Goal: Communication & Community: Answer question/provide support

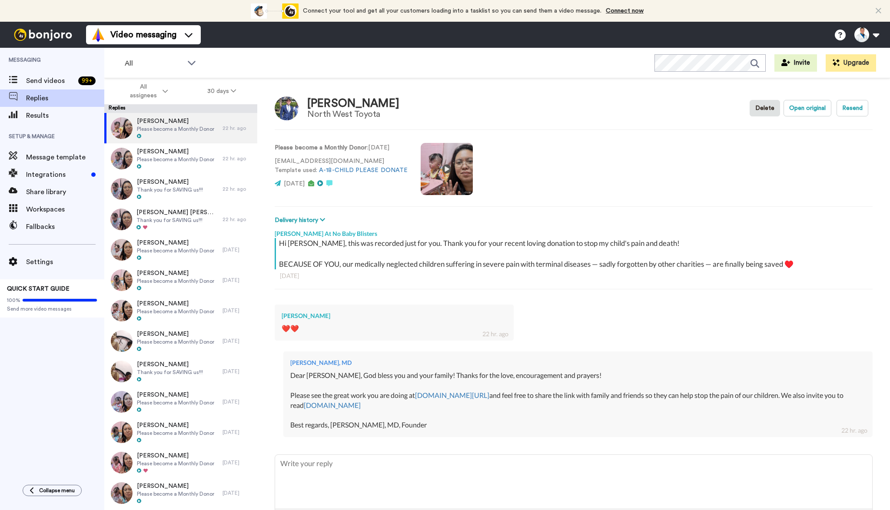
type textarea "x"
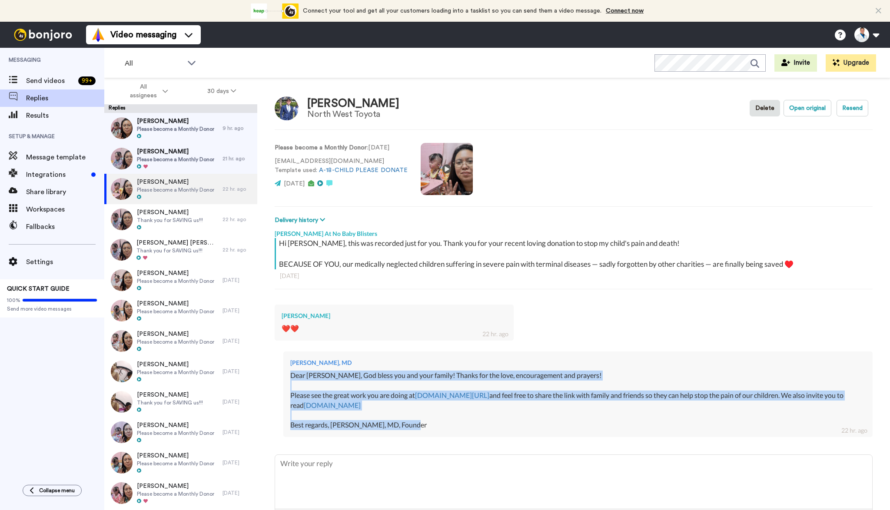
drag, startPoint x: 427, startPoint y: 422, endPoint x: 288, endPoint y: 376, distance: 146.0
click at [288, 376] on div "[PERSON_NAME], MD Dear [PERSON_NAME], God bless you and your family! Thanks for…" at bounding box center [577, 395] width 589 height 86
copy div "Dear Daniel, God bless you and your family! Thanks for the love, encouragement …"
click at [188, 153] on span "[PERSON_NAME]" at bounding box center [175, 151] width 77 height 9
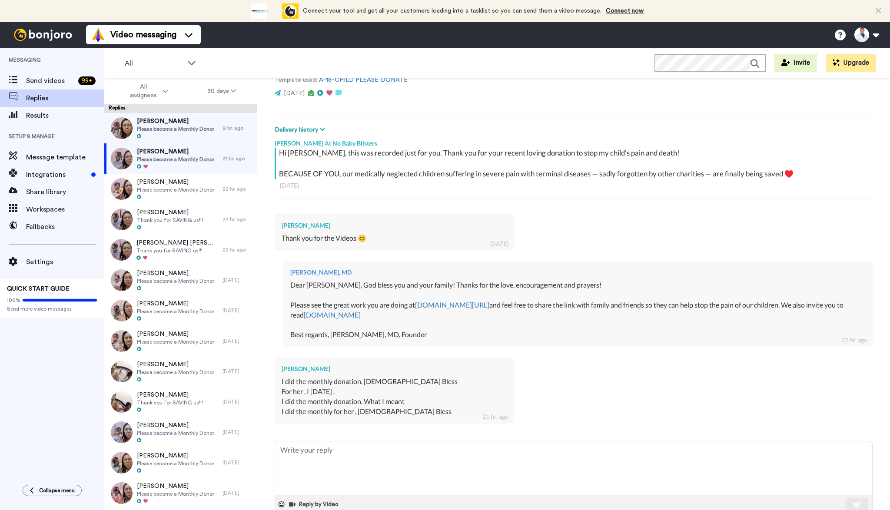
scroll to position [93, 0]
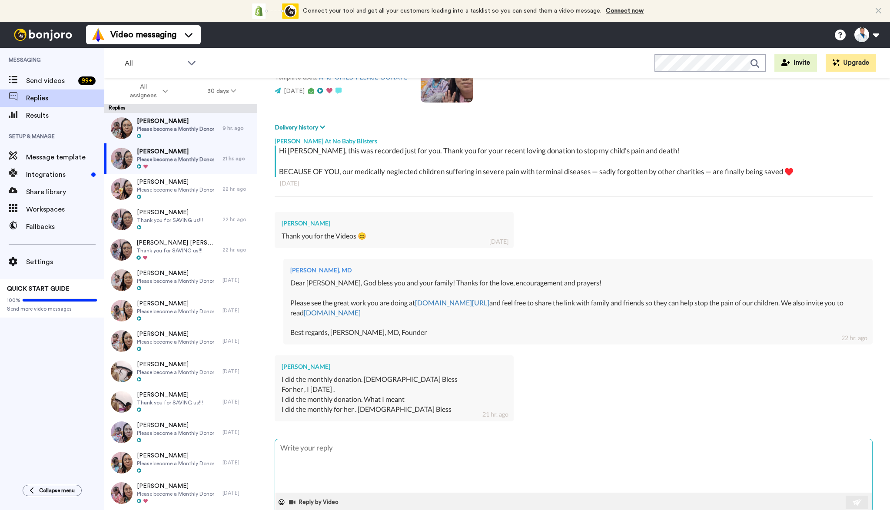
type textarea "x"
type textarea "G"
type textarea "x"
type textarea "Go"
type textarea "x"
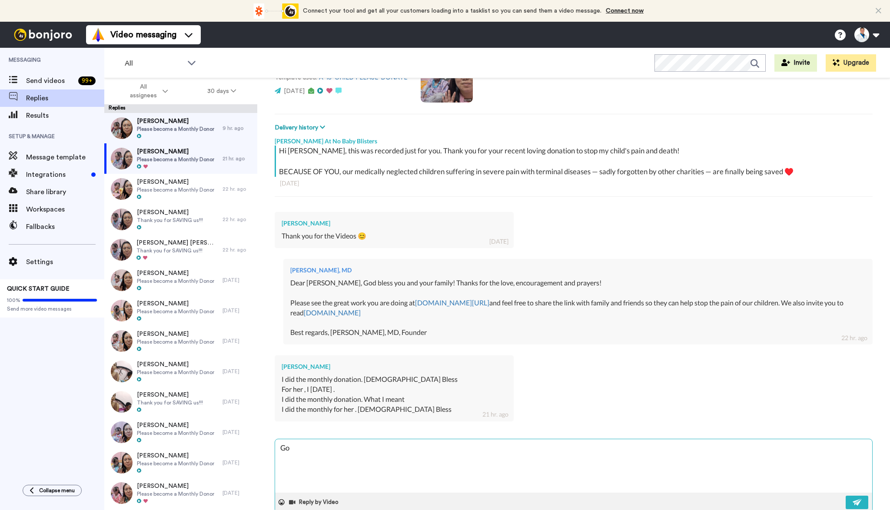
type textarea "God"
type textarea "x"
type textarea "God"
type textarea "x"
type textarea "God b"
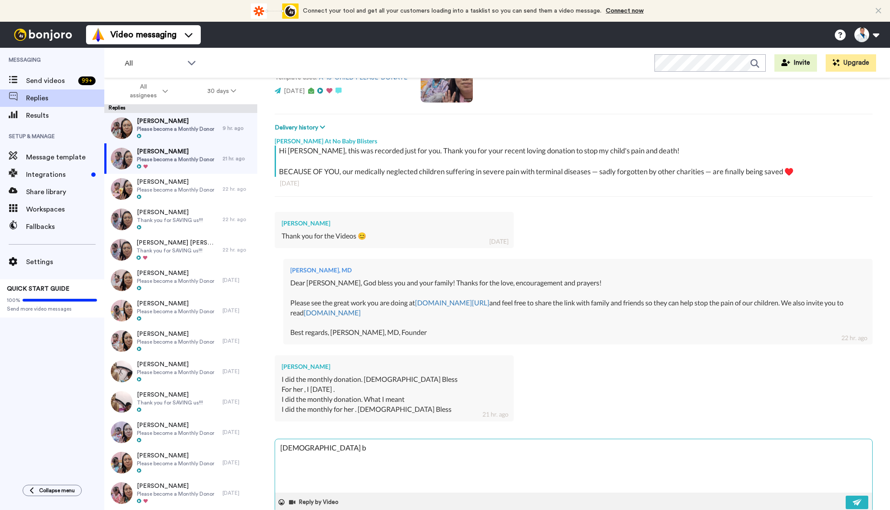
type textarea "x"
type textarea "God bl"
type textarea "x"
type textarea "God ble"
type textarea "x"
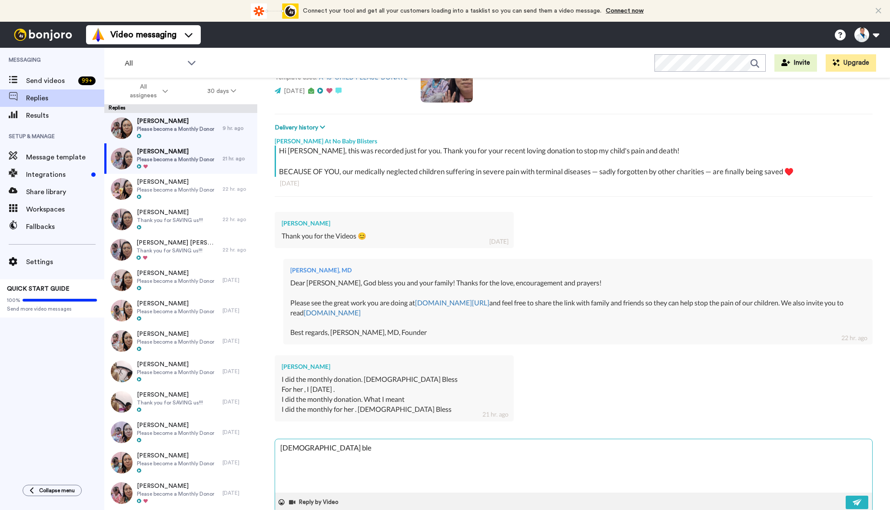
type textarea "God bles"
type textarea "x"
type textarea "God bless"
type textarea "x"
type textarea "God bless"
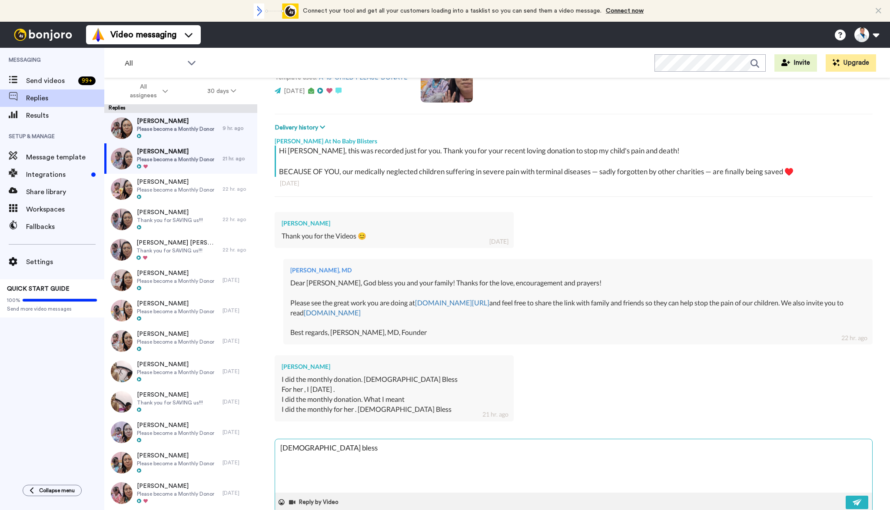
type textarea "x"
type textarea "God bless y"
type textarea "x"
type textarea "God bless yo"
type textarea "x"
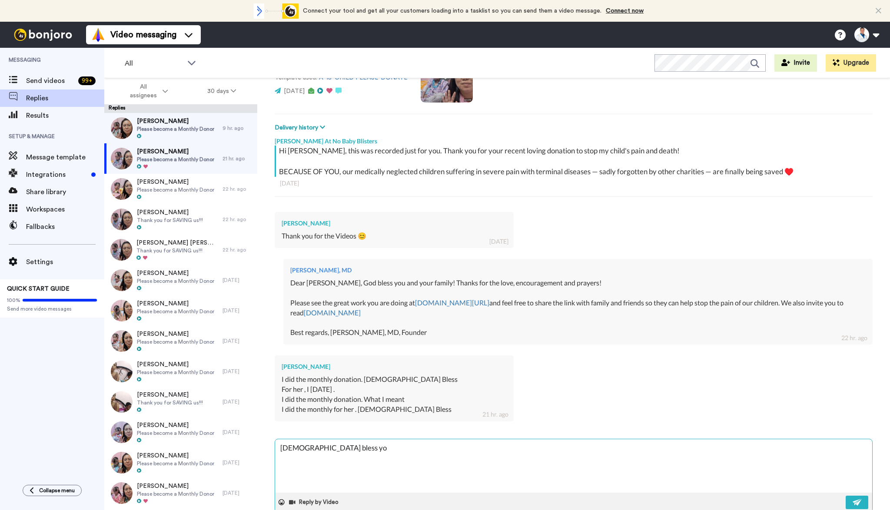
type textarea "God bless you"
type textarea "x"
type textarea "God bless you!"
type textarea "x"
type textarea "God bless you!"
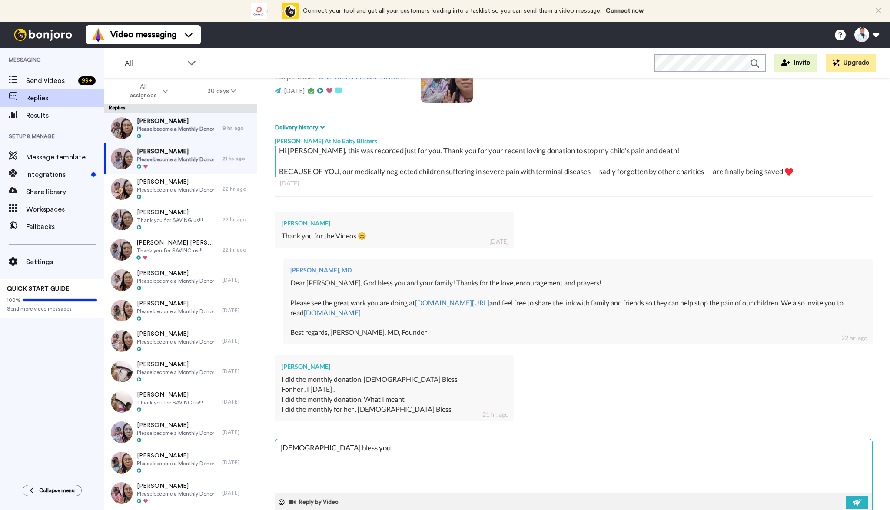
type textarea "x"
type textarea "God bless you! W"
type textarea "x"
type textarea "God bless you! We"
type textarea "x"
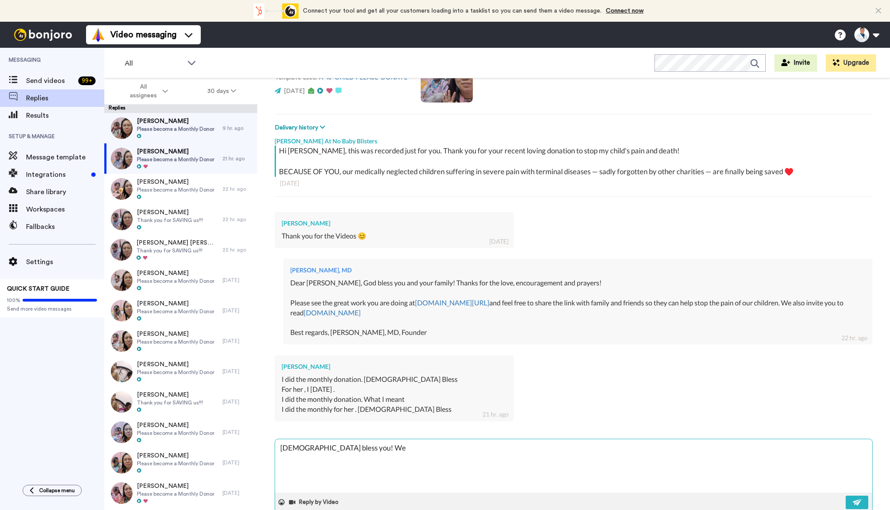
type textarea "God bless you! We"
type textarea "x"
type textarea "God bless you! We c"
type textarea "x"
type textarea "God bless you! We ca"
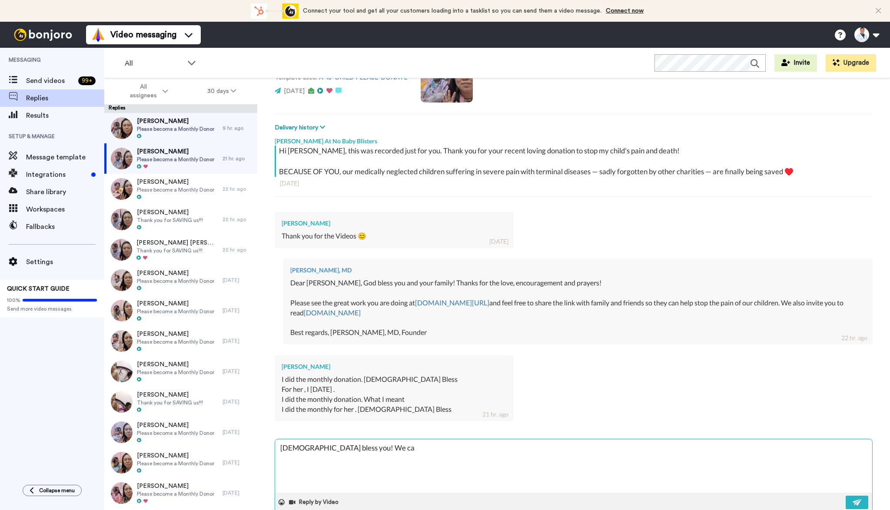
type textarea "x"
type textarea "God bless you! We can"
type textarea "x"
type textarea "God bless you! We cant"
type textarea "x"
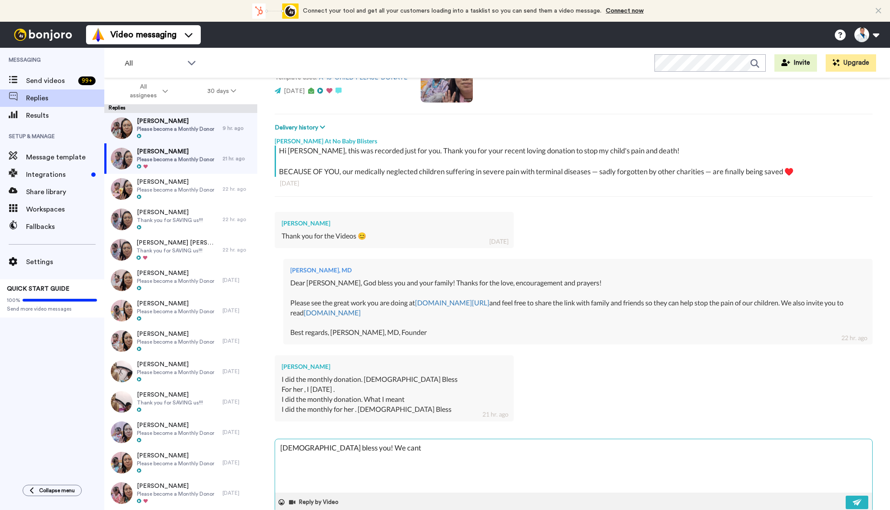
type textarea "God bless you! We cant'"
type textarea "x"
type textarea "God bless you! We cant"
type textarea "x"
type textarea "God bless you! We can"
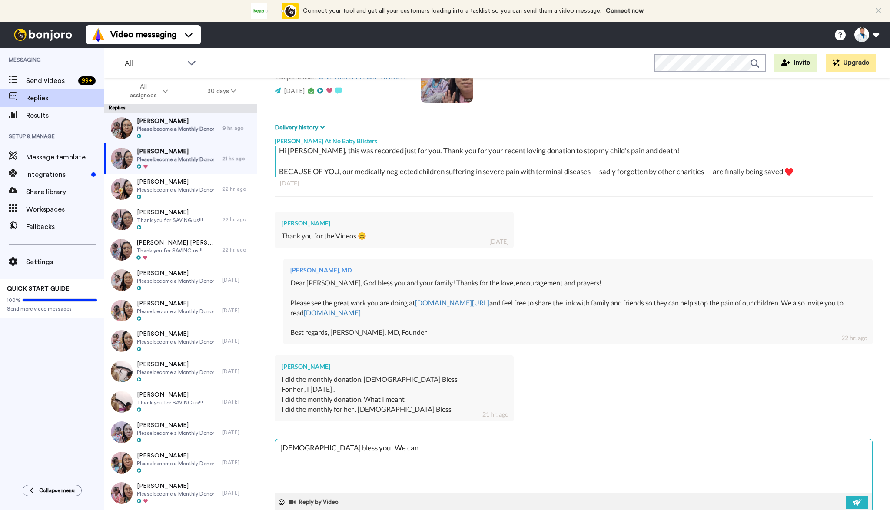
type textarea "x"
type textarea "God bless you! We can'"
type textarea "x"
type textarea "God bless you! We can't"
type textarea "x"
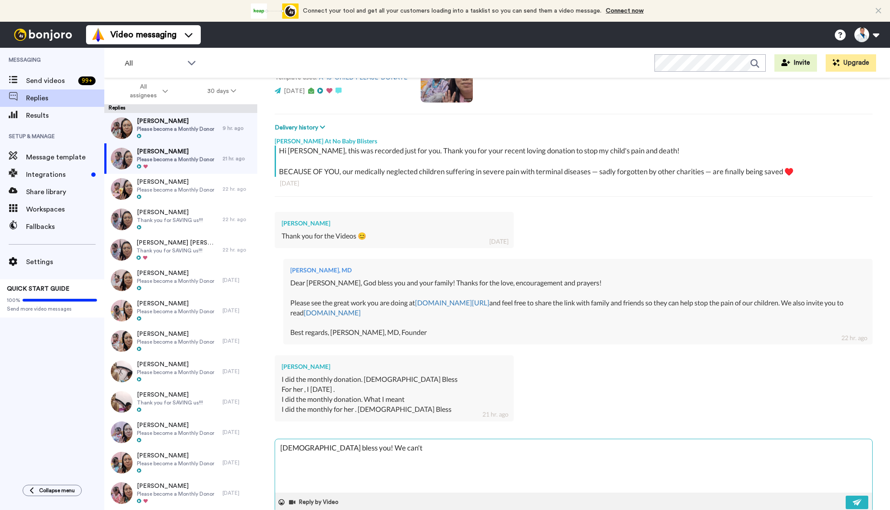
type textarea "God bless you! We can't"
type textarea "x"
type textarea "God bless you! We can't t"
type textarea "x"
type textarea "God bless you! We can't th"
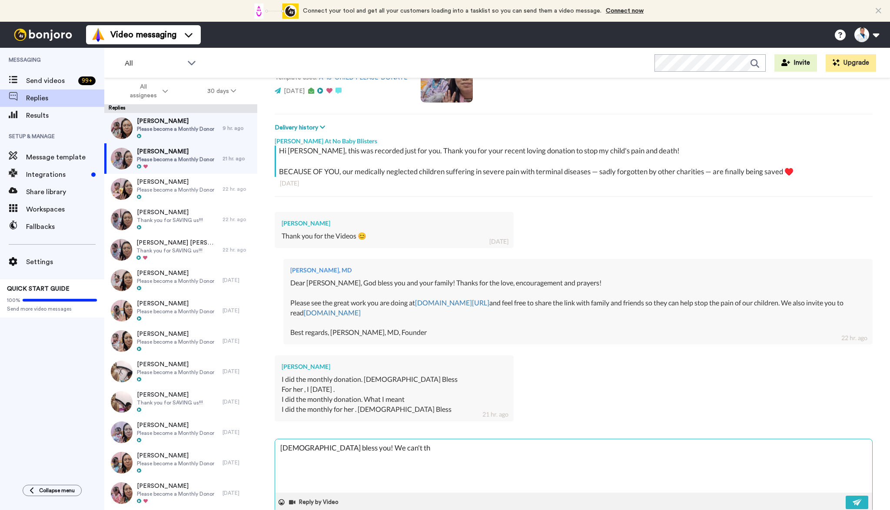
type textarea "x"
type textarea "God bless you! We can't tha"
type textarea "x"
type textarea "God bless you! We can't than"
type textarea "x"
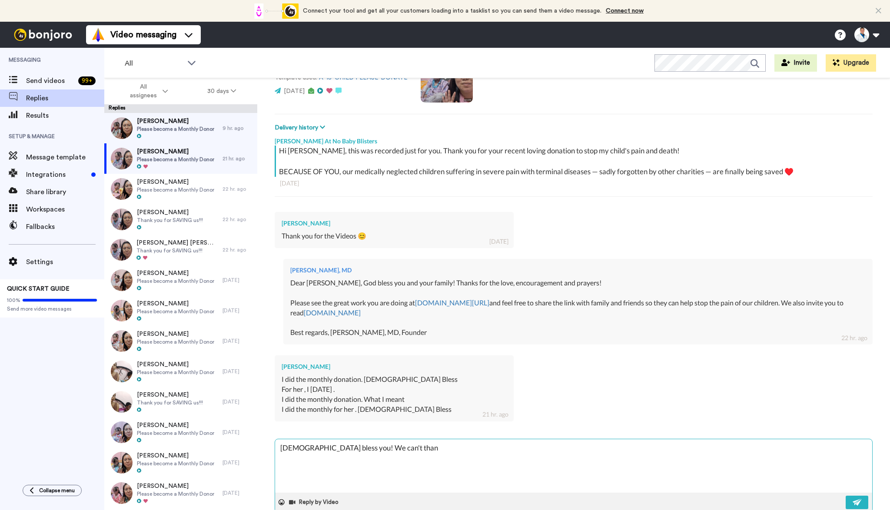
type textarea "God bless you! We can't thank"
type textarea "x"
type textarea "God bless you! We can't thank"
type textarea "x"
type textarea "God bless you! We can't thank y"
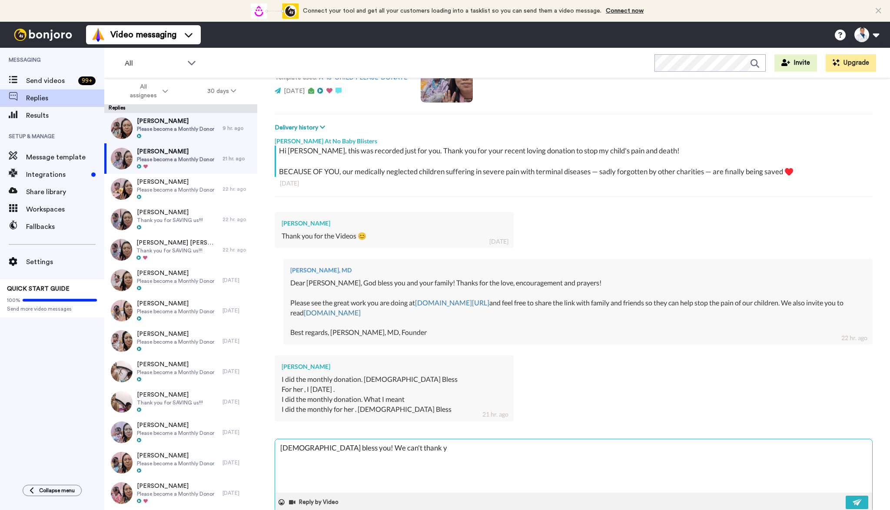
type textarea "x"
type textarea "God bless you! We can't thank yo"
type textarea "x"
type textarea "God bless you! We can't thank you"
type textarea "x"
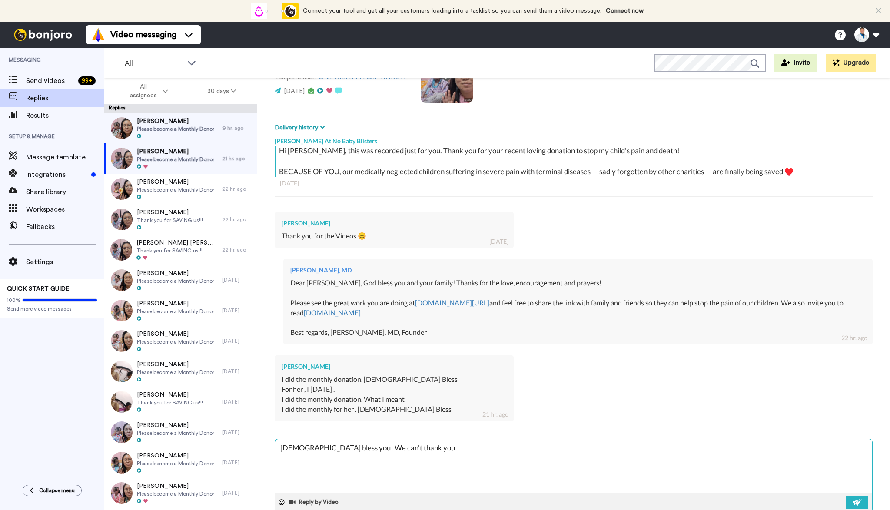
type textarea "God bless you! We can't thank you"
type textarea "x"
type textarea "God bless you! We can't thank you e"
type textarea "x"
type textarea "God bless you! We can't thank you en"
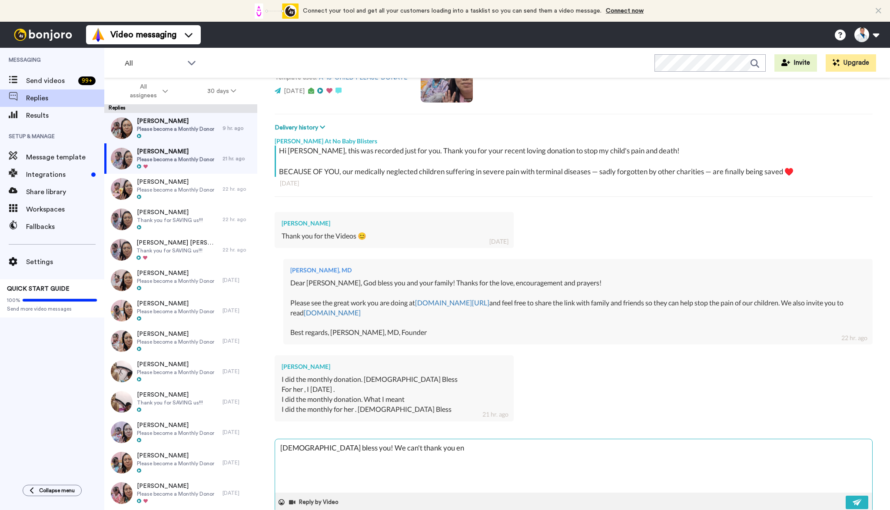
type textarea "x"
type textarea "God bless you! We can't thank you eno"
type textarea "x"
type textarea "God bless you! We can't thank you enou"
type textarea "x"
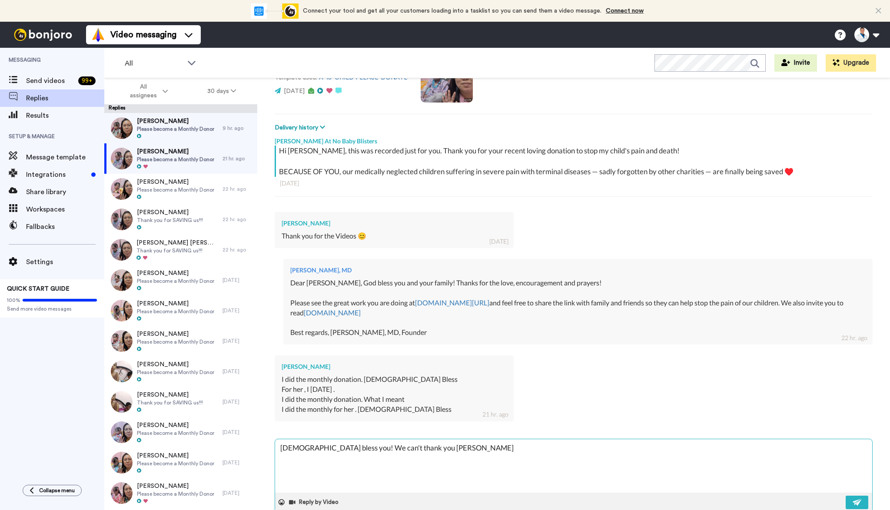
type textarea "God bless you! We can't thank you enoug"
type textarea "x"
type textarea "God bless you! We can't thank you enough"
type textarea "x"
type textarea "God bless you! We can't thank you enough!"
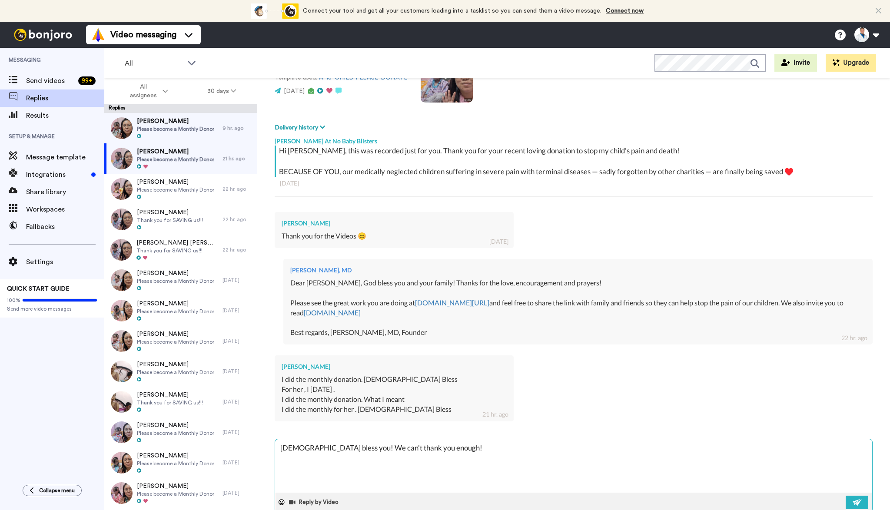
type textarea "x"
type textarea "God bless you! We can't thank you enough!~"
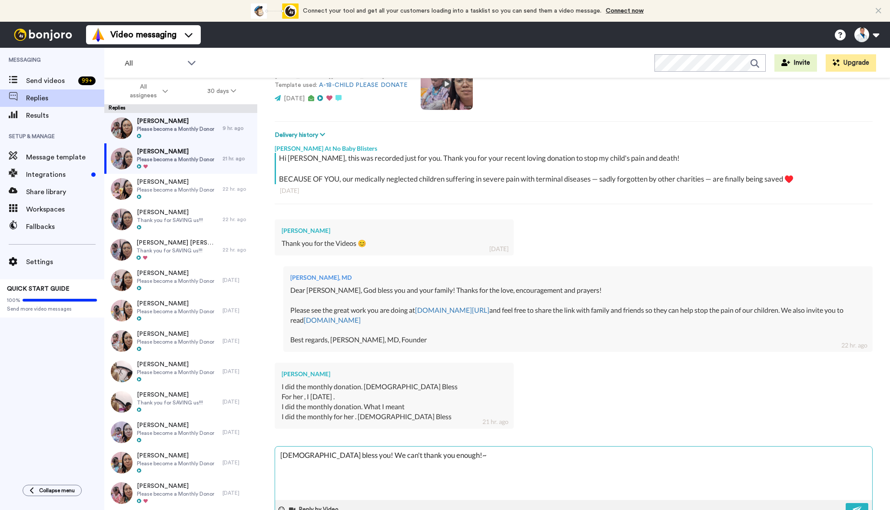
type textarea "x"
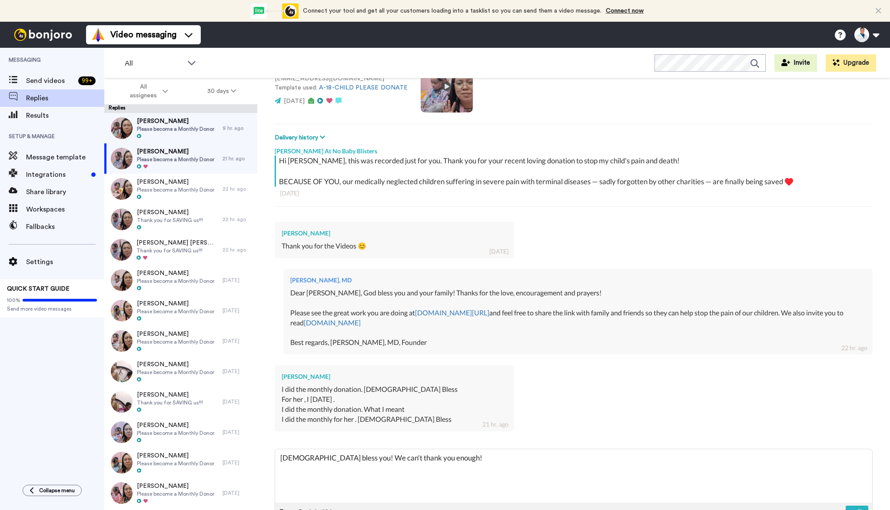
scroll to position [82, 0]
type textarea "God bless you! We can't thank you enough!"
click at [854, 506] on button at bounding box center [857, 512] width 23 height 13
type textarea "x"
click at [196, 130] on span "Please become a Monthly Donor" at bounding box center [175, 129] width 77 height 7
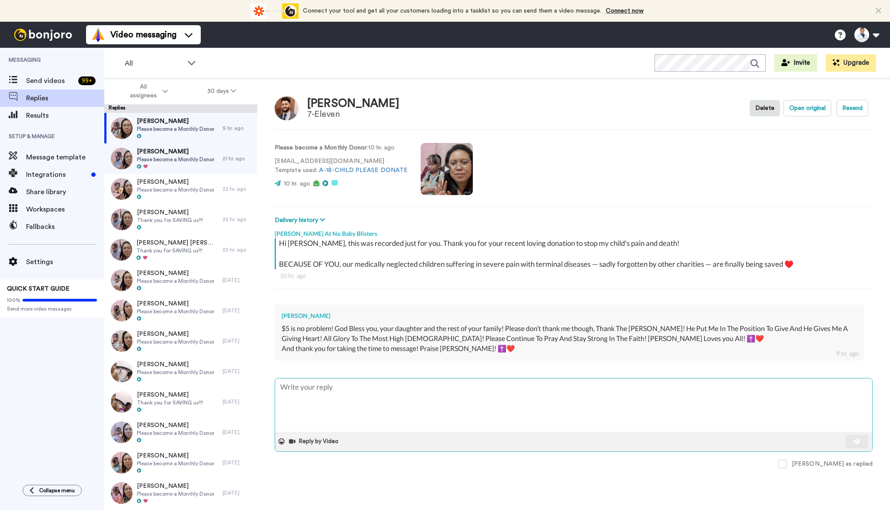
click at [365, 397] on textarea at bounding box center [573, 405] width 597 height 53
type textarea "x"
type textarea "Dear Daniel, God bless you and your family! Thanks for the love, encouragement …"
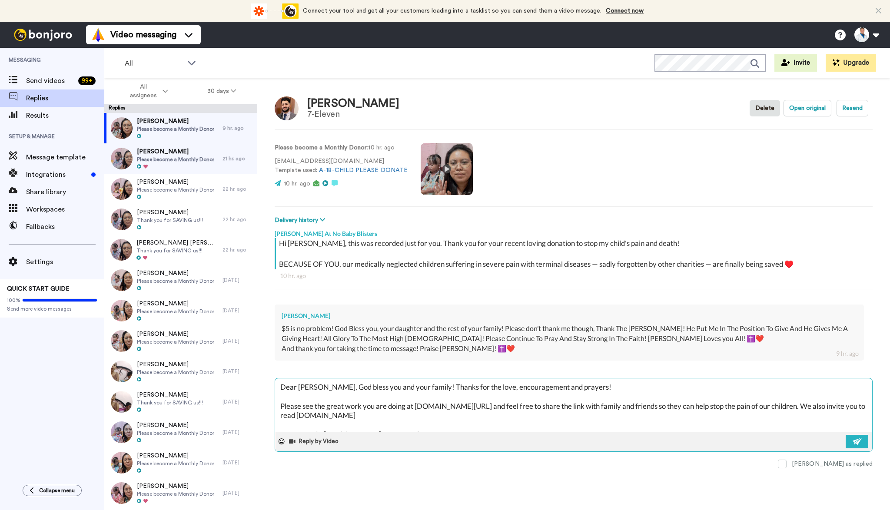
scroll to position [5, 0]
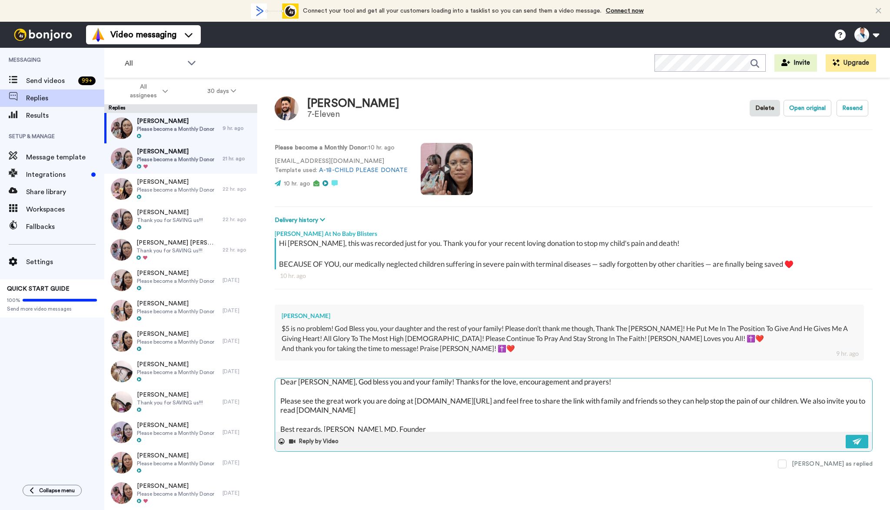
click at [311, 381] on textarea "Dear Daniel, God bless you and your family! Thanks for the love, encouragement …" at bounding box center [573, 405] width 597 height 53
type textarea "x"
type textarea "Dear G, God bless you and your family! Thanks for the love, encouragement and p…"
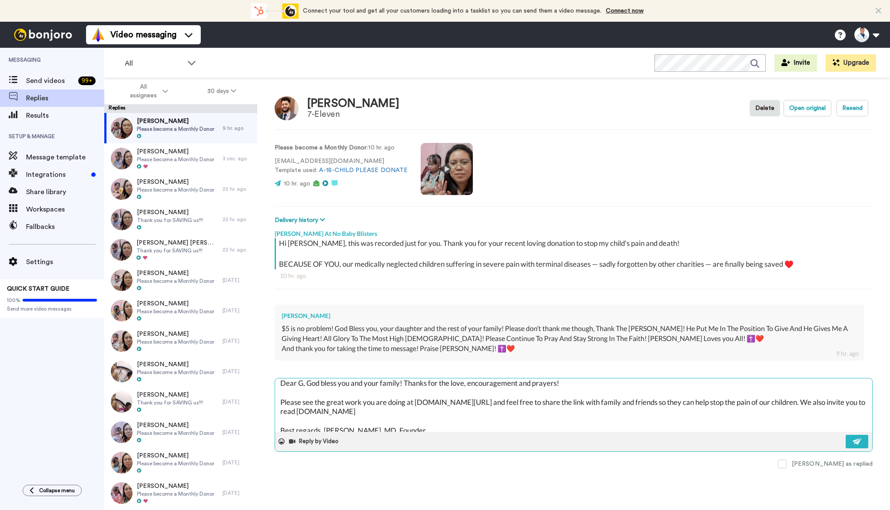
type textarea "x"
type textarea "Dear Gu, God bless you and your family! Thanks for the love, encouragement and …"
type textarea "x"
type textarea "Dear Gur, God bless you and your family! Thanks for the love, encouragement and…"
type textarea "x"
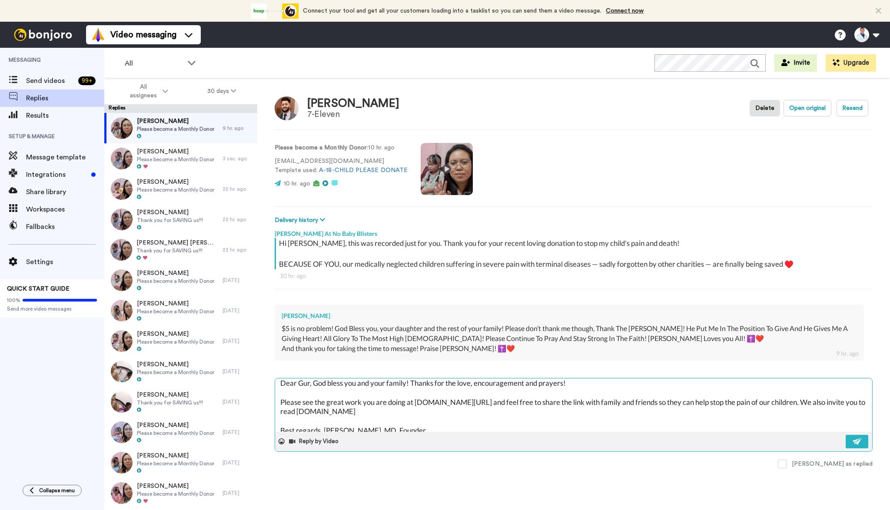
type textarea "Dear Gurv, God bless you and your family! Thanks for the love, encouragement an…"
type textarea "x"
type textarea "Dear Gurvi, God bless you and your family! Thanks for the love, encouragement a…"
type textarea "x"
type textarea "Dear Gurvie, God bless you and your family! Thanks for the love, encouragement …"
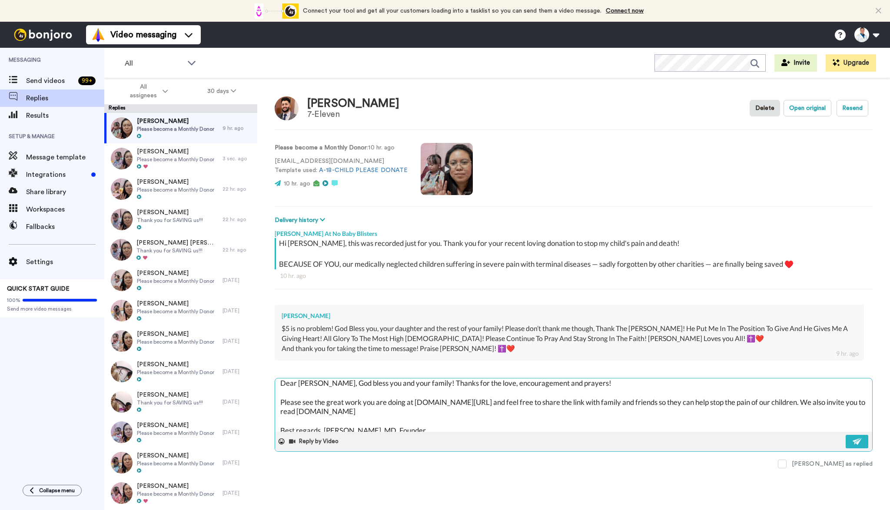
type textarea "x"
type textarea "Dear Gurvi, God bless you and your family! Thanks for the love, encouragement a…"
type textarea "x"
type textarea "Dear Gurvir, God bless you and your family! Thanks for the love, encouragement …"
click at [536, 381] on textarea "Dear Gurvir, God bless you and your family! Thanks for the love, encouragement …" at bounding box center [573, 405] width 597 height 53
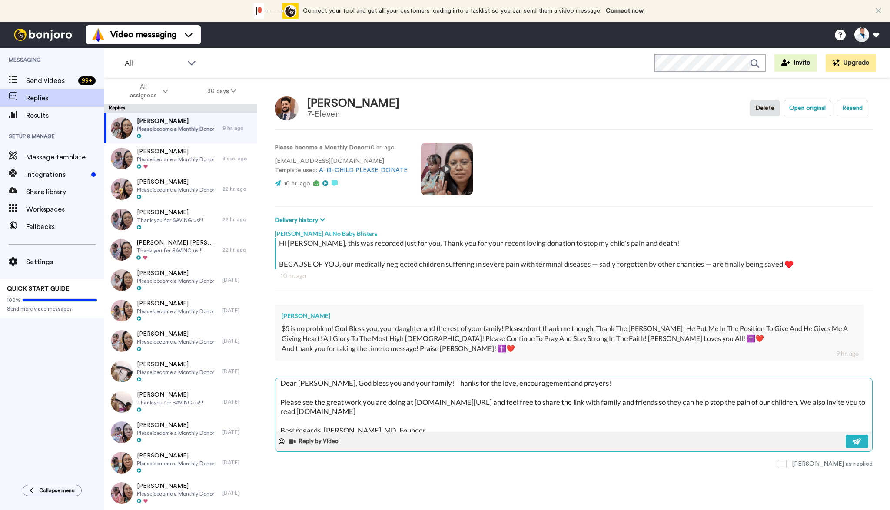
type textarea "x"
type textarea "Dear Gurvir, God bless you and your family! Thanks for the love, encouragementa…"
type textarea "x"
type textarea "Dear Gurvir, God bless you and your family! Thanks for the love, encouragement,…"
type textarea "x"
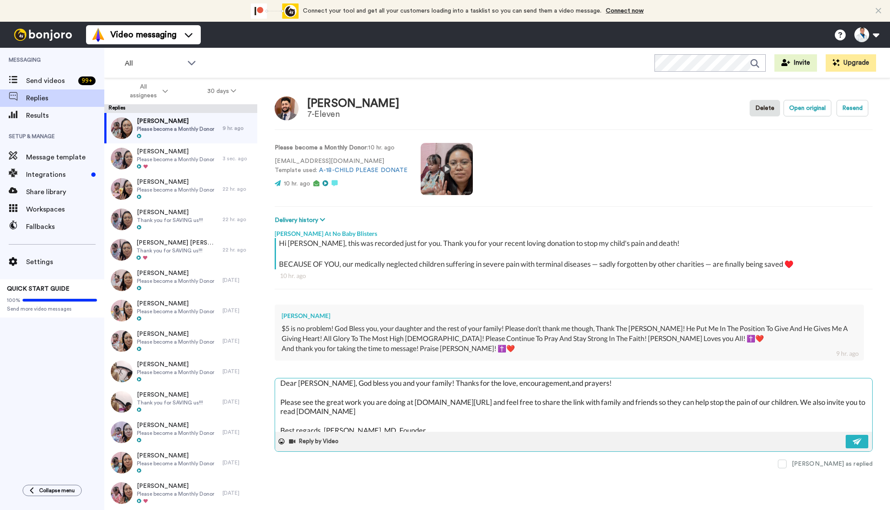
type textarea "Dear Gurvir, God bless you and your family! Thanks for the love, encouragement,…"
type textarea "x"
type textarea "Dear Gurvir, God bless you and your family! Thanks for the love, encouragement,…"
type textarea "x"
type textarea "Dear Gurvir, God bless you and your family! Thanks for the love, encouragement,…"
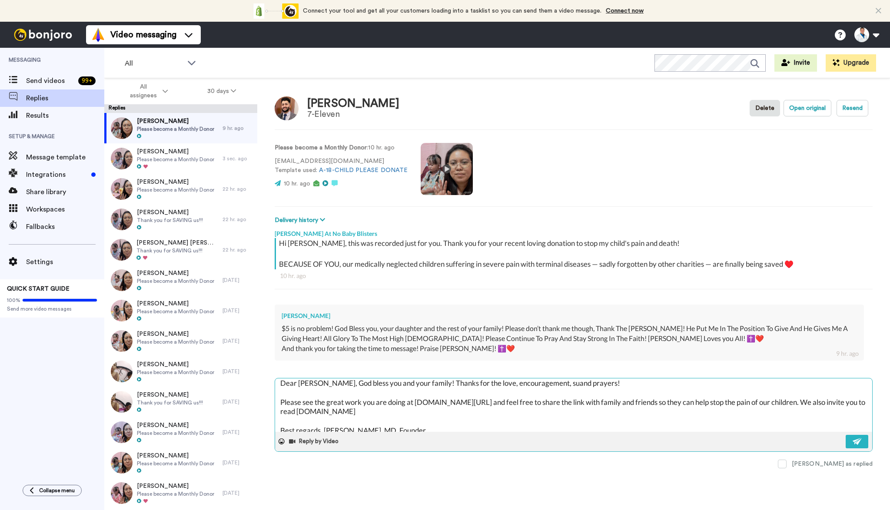
type textarea "x"
type textarea "Dear Gurvir, God bless you and your family! Thanks for the love, encouragement,…"
type textarea "x"
type textarea "Dear Gurvir, God bless you and your family! Thanks for the love, encouragement,…"
type textarea "x"
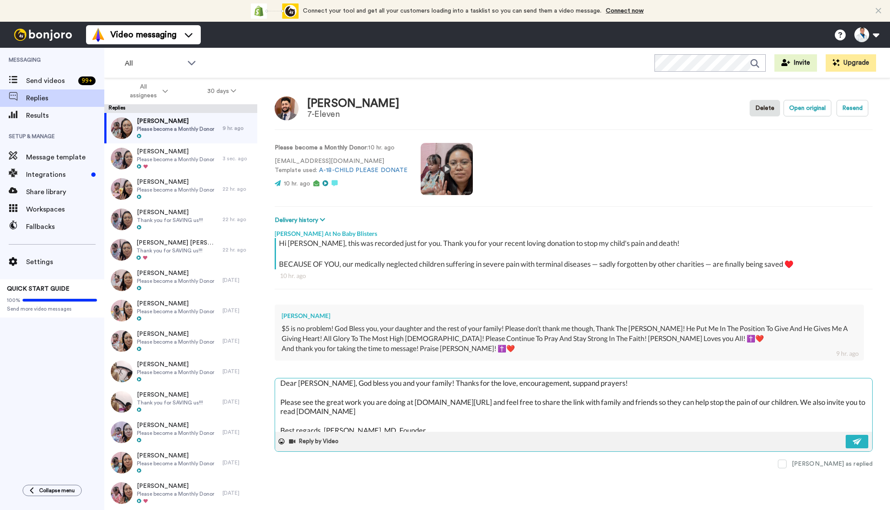
type textarea "Dear Gurvir, God bless you and your family! Thanks for the love, encouragement,…"
type textarea "x"
type textarea "Dear Gurvir, God bless you and your family! Thanks for the love, encouragement,…"
type textarea "x"
type textarea "Dear Gurvir, God bless you and your family! Thanks for the love, encouragement,…"
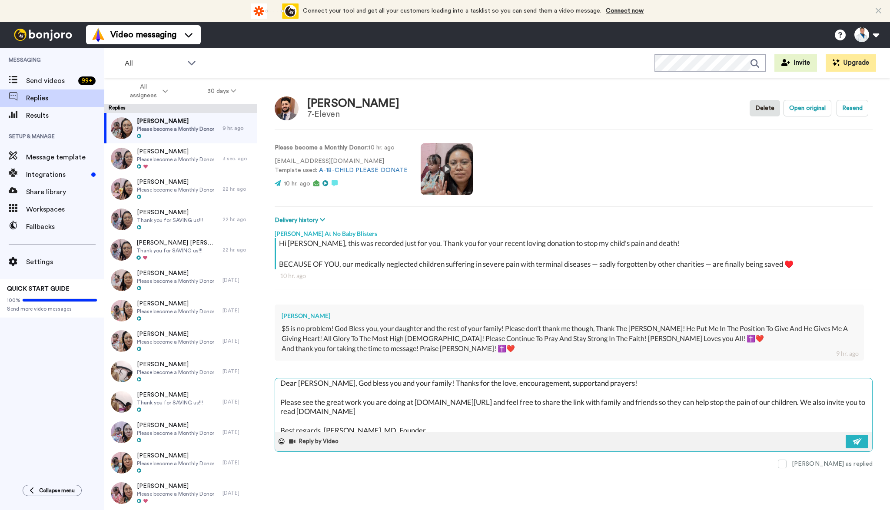
type textarea "x"
type textarea "Dear Gurvir, God bless you and your family! Thanks for the love, encouragement,…"
type textarea "x"
type textarea "Dear Gurvir, God bless you and your family! Thanks for the love, encouragement,…"
click at [609, 381] on textarea "Dear Gurvir, God bless you and your family! Thanks for the love, encouragement,…" at bounding box center [573, 405] width 597 height 53
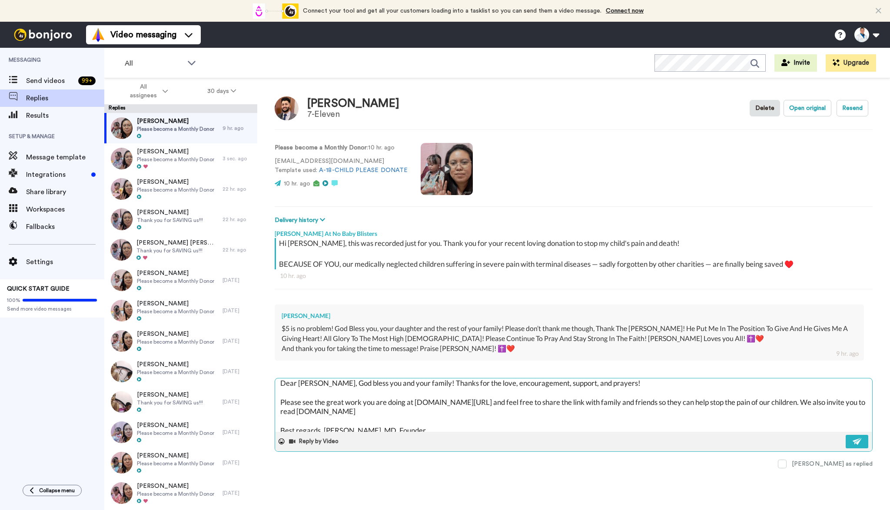
type textarea "x"
type textarea "Dear Gurvir, God bless you and your family! Thanks for the love, encouragement,…"
type textarea "x"
type textarea "Dear Gurvir, God bless you and your family! Thanks for the love, encouragement,…"
type textarea "x"
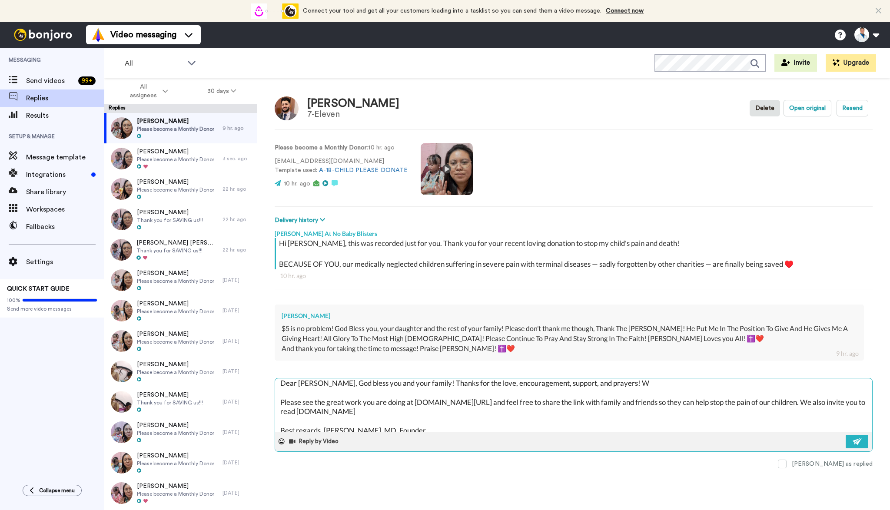
type textarea "Dear Gurvir, God bless you and your family! Thanks for the love, encouragement,…"
type textarea "x"
type textarea "Dear Gurvir, God bless you and your family! Thanks for the love, encouragement,…"
type textarea "x"
type textarea "Dear Gurvir, God bless you and your family! Thanks for the love, encouragement,…"
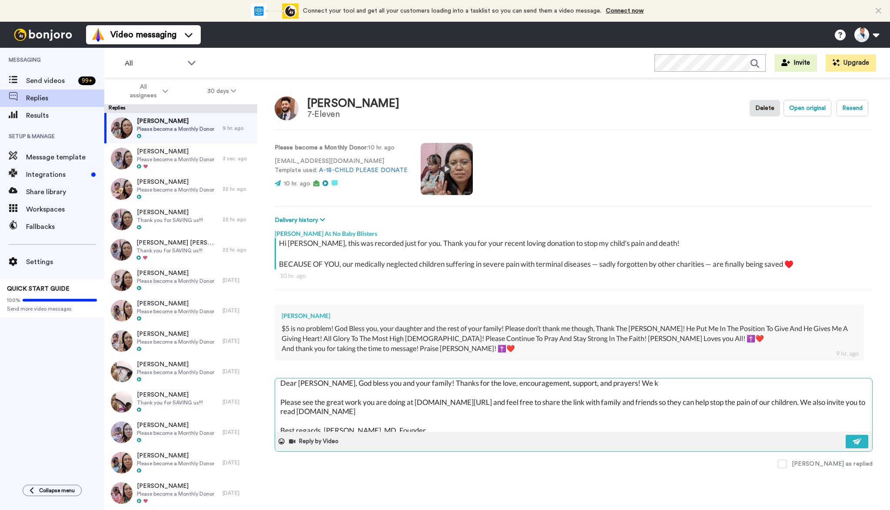
type textarea "x"
type textarea "Dear Gurvir, God bless you and your family! Thanks for the love, encouragement,…"
type textarea "x"
type textarea "Dear Gurvir, God bless you and your family! Thanks for the love, encouragement,…"
type textarea "x"
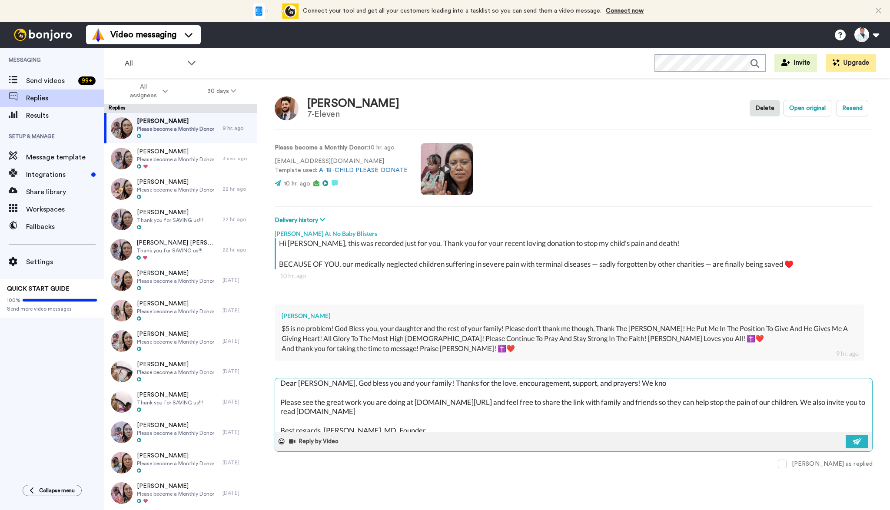
type textarea "Dear Gurvir, God bless you and your family! Thanks for the love, encouragement,…"
type textarea "x"
type textarea "Dear Gurvir, God bless you and your family! Thanks for the love, encouragement,…"
type textarea "x"
type textarea "Dear Gurvir, God bless you and your family! Thanks for the love, encouragement,…"
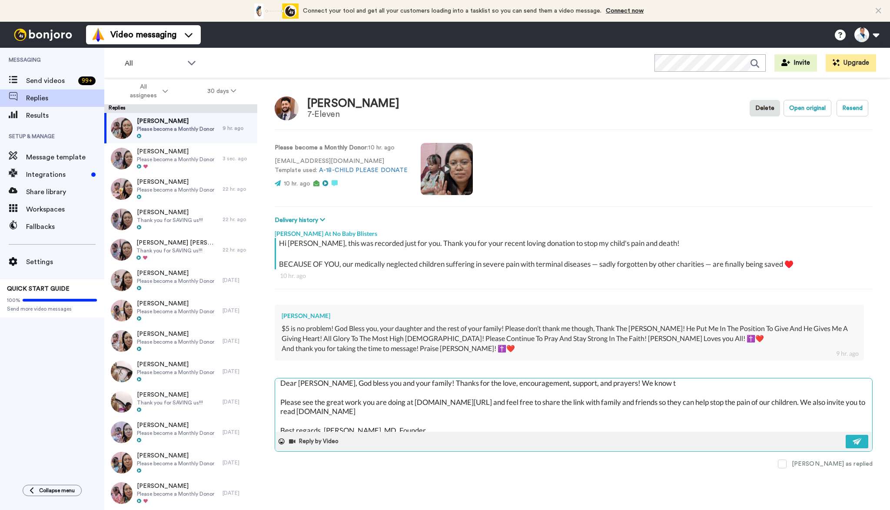
type textarea "x"
type textarea "Dear Gurvir, God bless you and your family! Thanks for the love, encouragement,…"
type textarea "x"
type textarea "Dear Gurvir, God bless you and your family! Thanks for the love, encouragement,…"
type textarea "x"
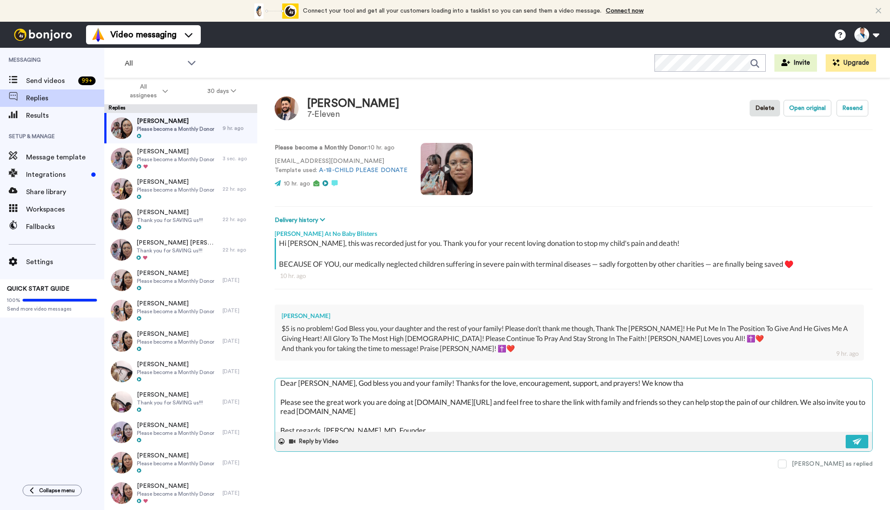
type textarea "Dear Gurvir, God bless you and your family! Thanks for the love, encouragement,…"
type textarea "x"
type textarea "Dear Gurvir, God bless you and your family! Thanks for the love, encouragement,…"
type textarea "x"
type textarea "Dear Gurvir, God bless you and your family! Thanks for the love, encouragement,…"
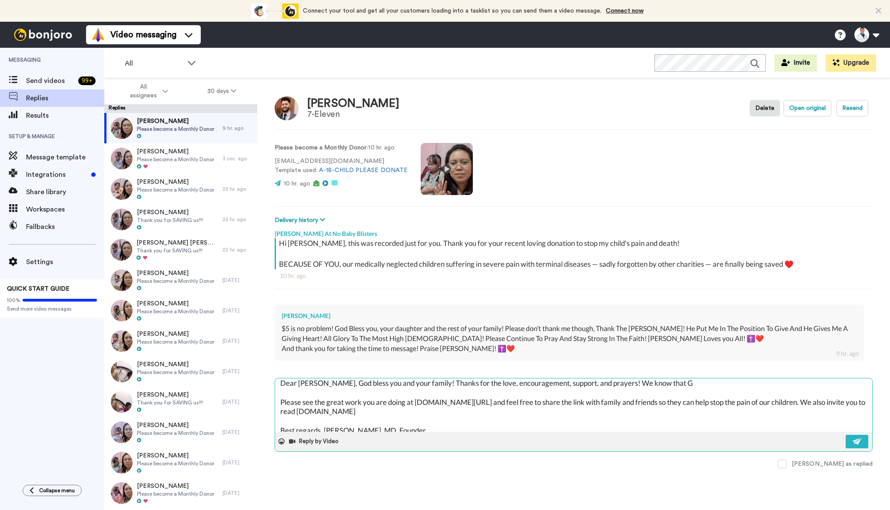
type textarea "x"
type textarea "Dear Gurvir, God bless you and your family! Thanks for the love, encouragement,…"
type textarea "x"
type textarea "Dear Gurvir, God bless you and your family! Thanks for the love, encouragement,…"
type textarea "x"
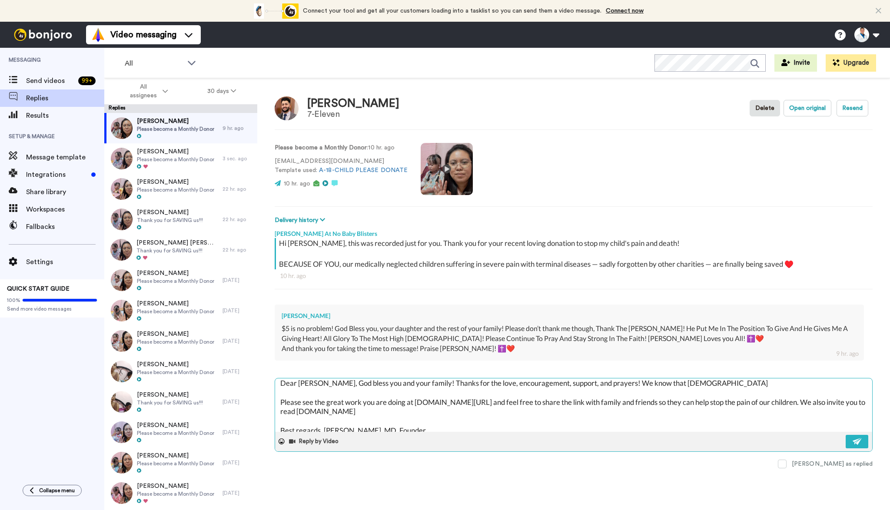
type textarea "Dear Gurvir, God bless you and your family! Thanks for the love, encouragement,…"
type textarea "x"
type textarea "Dear Gurvir, God bless you and your family! Thanks for the love, encouragement,…"
type textarea "x"
type textarea "Dear Gurvir, God bless you and your family! Thanks for the love, encouragement,…"
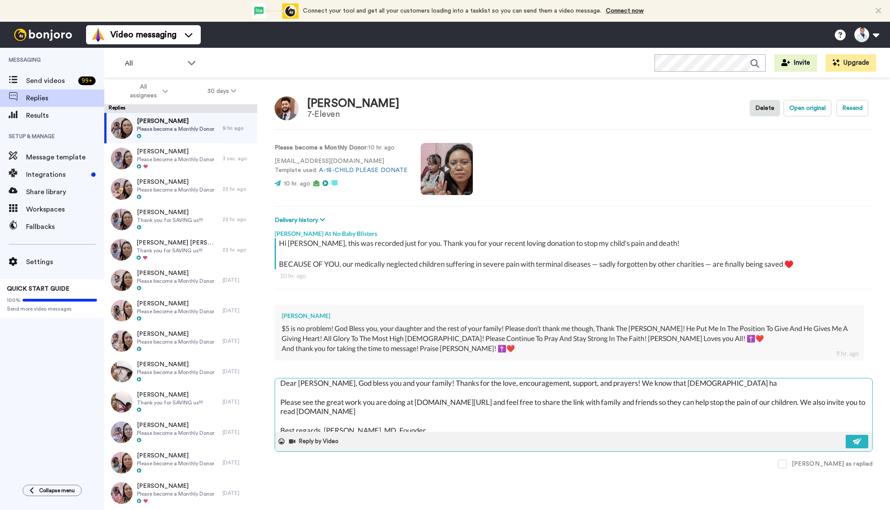
type textarea "x"
type textarea "Dear Gurvir, God bless you and your family! Thanks for the love, encouragement,…"
type textarea "x"
type textarea "Dear Gurvir, God bless you and your family! Thanks for the love, encouragement,…"
type textarea "x"
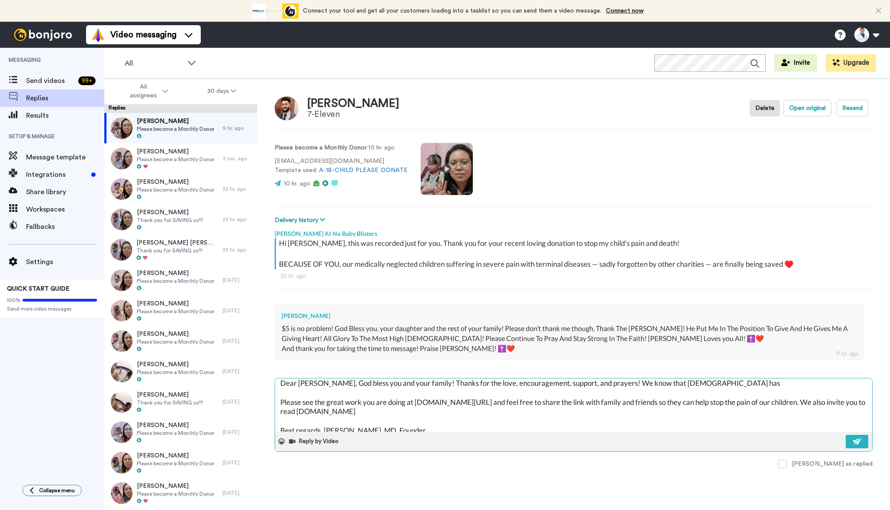
type textarea "Dear Gurvir, God bless you and your family! Thanks for the love, encouragement,…"
type textarea "x"
type textarea "Dear Gurvir, God bless you and your family! Thanks for the love, encouragement,…"
type textarea "x"
type textarea "Dear Gurvir, God bless you and your family! Thanks for the love, encouragement,…"
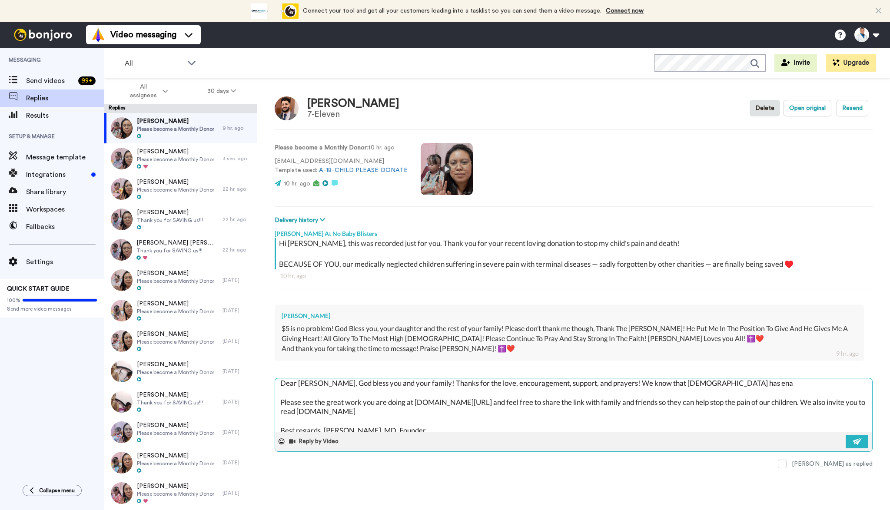
type textarea "x"
type textarea "Dear Gurvir, God bless you and your family! Thanks for the love, encouragement,…"
type textarea "x"
type textarea "Dear Gurvir, God bless you and your family! Thanks for the love, encouragement,…"
type textarea "x"
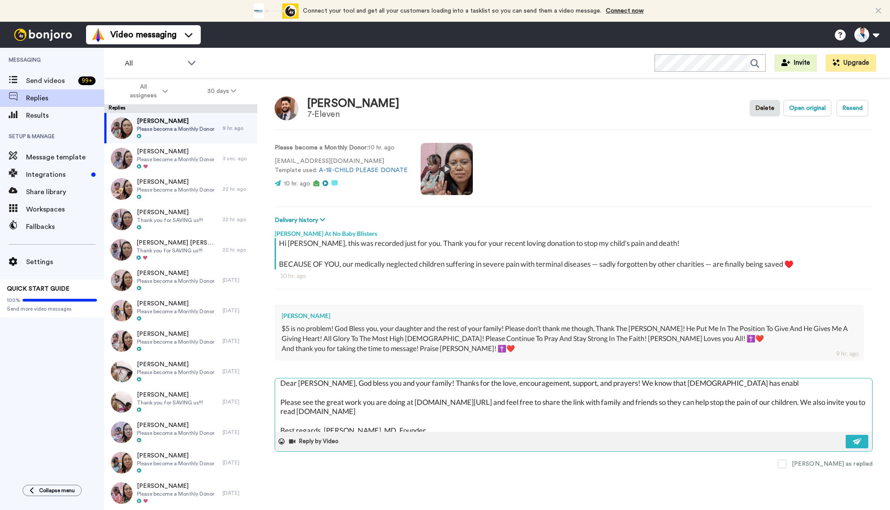
type textarea "Dear Gurvir, God bless you and your family! Thanks for the love, encouragement,…"
type textarea "x"
type textarea "Dear Gurvir, God bless you and your family! Thanks for the love, encouragement,…"
type textarea "x"
type textarea "Dear Gurvir, God bless you and your family! Thanks for the love, encouragement,…"
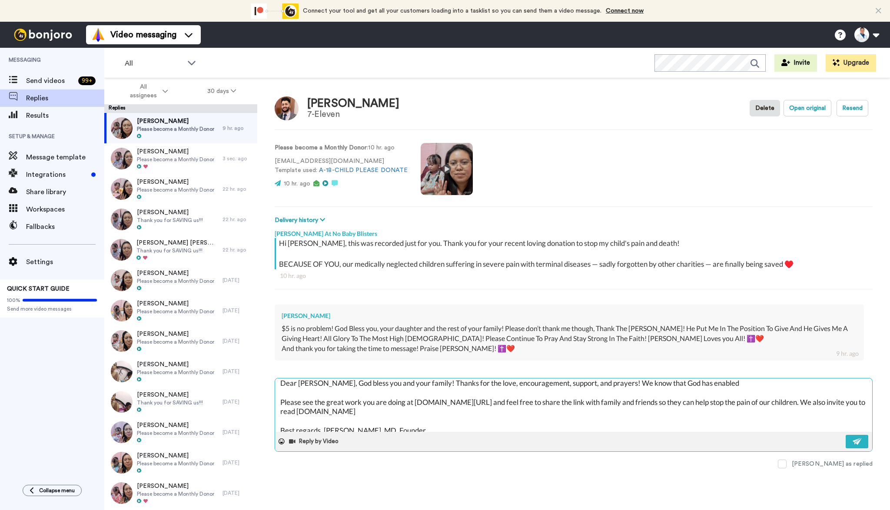
type textarea "x"
type textarea "Dear Gurvir, God bless you and your family! Thanks for the love, encouragement,…"
click at [409, 402] on textarea "Dear Gurvir, God bless you and your family! Thanks for the love, encouragement,…" at bounding box center [573, 405] width 597 height 53
click at [860, 438] on img at bounding box center [858, 441] width 10 height 7
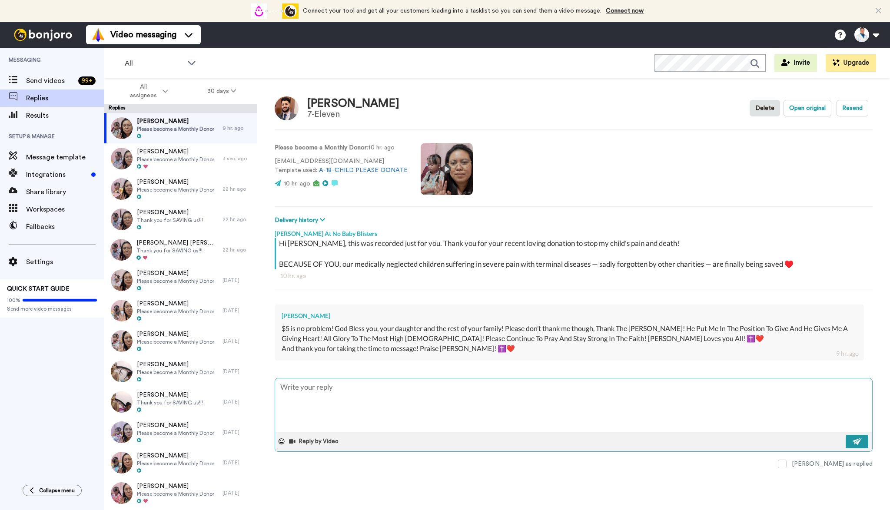
scroll to position [0, 0]
